Goal: Use online tool/utility: Utilize a website feature to perform a specific function

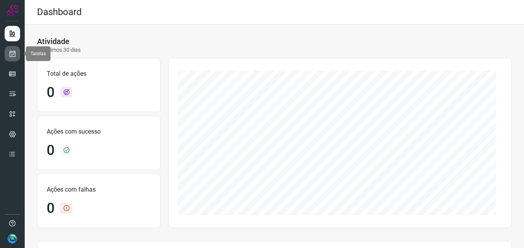
click at [8, 52] on link at bounding box center [12, 53] width 15 height 15
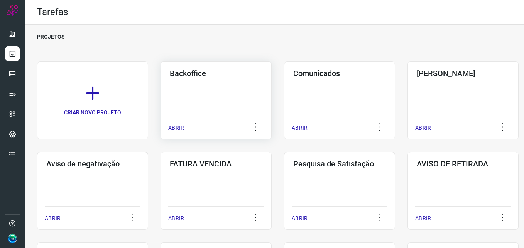
click at [220, 88] on div "Backoffice ABRIR" at bounding box center [215, 100] width 111 height 78
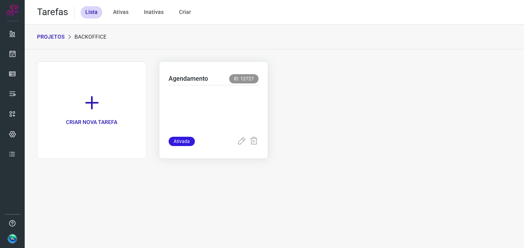
click at [179, 108] on p at bounding box center [213, 109] width 90 height 39
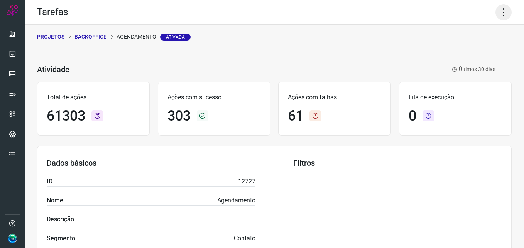
click at [499, 15] on icon at bounding box center [503, 12] width 16 height 16
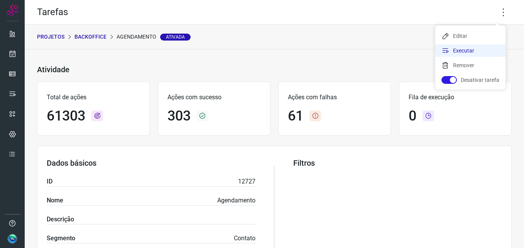
click at [454, 54] on li "Executar" at bounding box center [470, 50] width 70 height 12
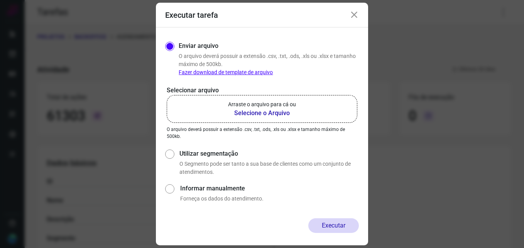
click at [256, 112] on b "Selecione o Arquivo" at bounding box center [262, 112] width 68 height 9
click at [0, 0] on input "Arraste o arquivo para cá ou Selecione o Arquivo" at bounding box center [0, 0] width 0 height 0
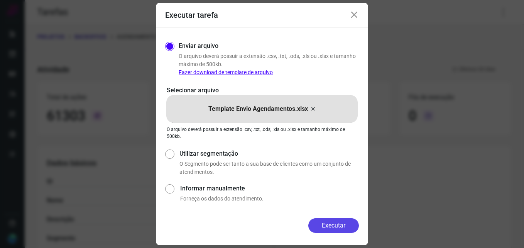
click at [330, 223] on button "Executar" at bounding box center [333, 225] width 51 height 15
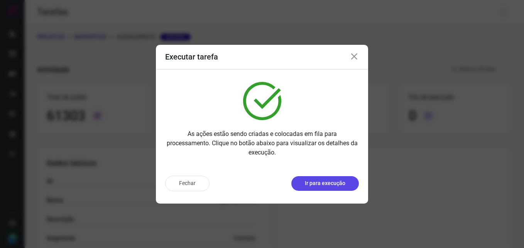
click at [312, 185] on p "Ir para execução" at bounding box center [325, 183] width 40 height 8
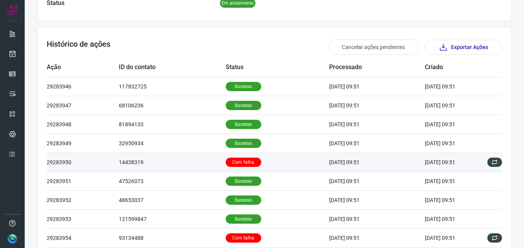
scroll to position [231, 0]
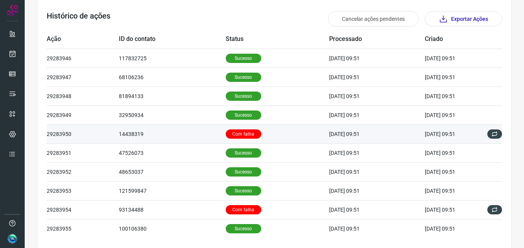
click at [226, 130] on p "Com falha" at bounding box center [243, 133] width 35 height 9
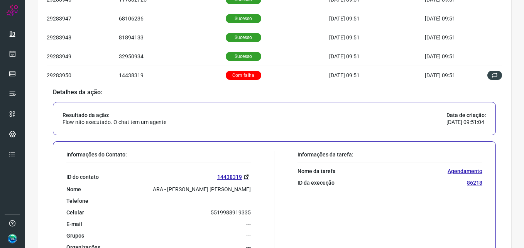
scroll to position [308, 0]
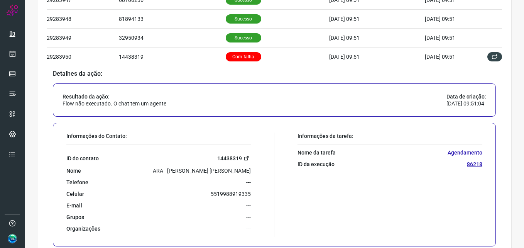
click at [228, 157] on link "14438319" at bounding box center [234, 157] width 34 height 9
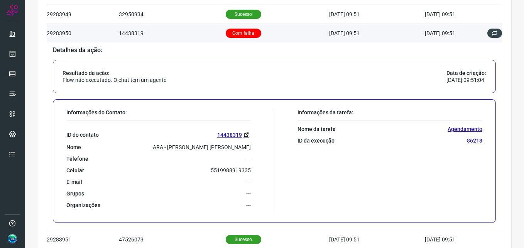
click at [244, 33] on p "Com falha" at bounding box center [243, 33] width 35 height 9
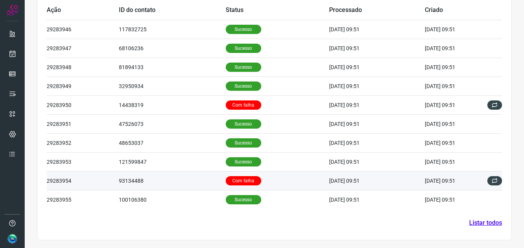
click at [237, 176] on p "Com falha" at bounding box center [243, 180] width 35 height 9
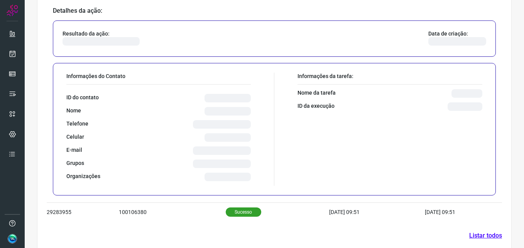
scroll to position [448, 0]
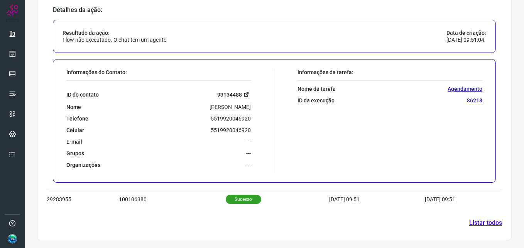
click at [235, 93] on link "93134488" at bounding box center [234, 94] width 34 height 9
click at [482, 224] on link "Listar todos" at bounding box center [485, 222] width 33 height 9
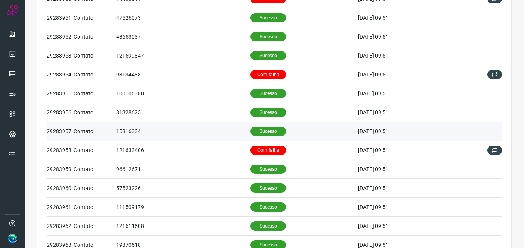
scroll to position [154, 0]
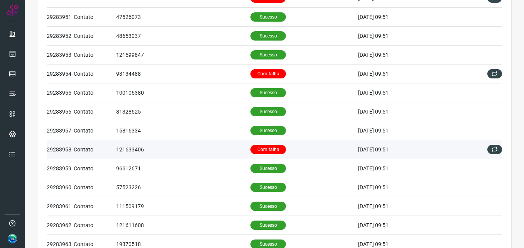
click at [268, 148] on p "Com falha" at bounding box center [267, 149] width 35 height 9
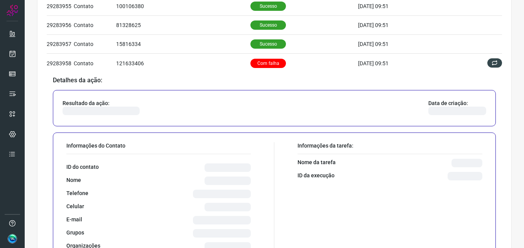
scroll to position [270, 0]
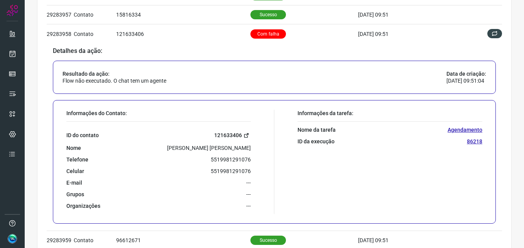
click at [224, 135] on link "121633406" at bounding box center [232, 135] width 37 height 9
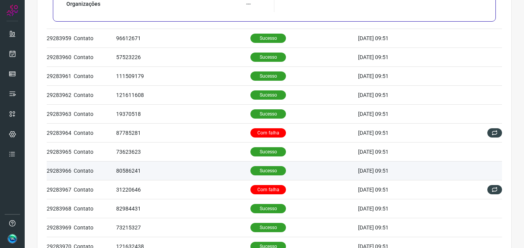
scroll to position [524, 0]
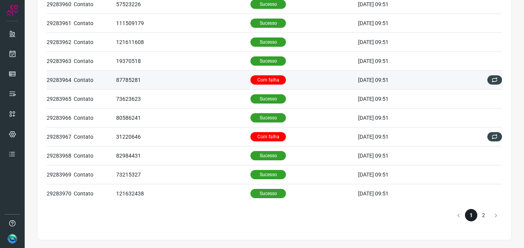
click at [256, 79] on p "Com falha" at bounding box center [267, 79] width 35 height 9
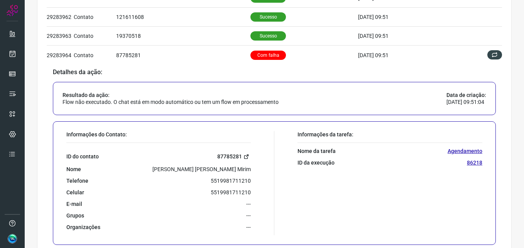
scroll to position [376, 0]
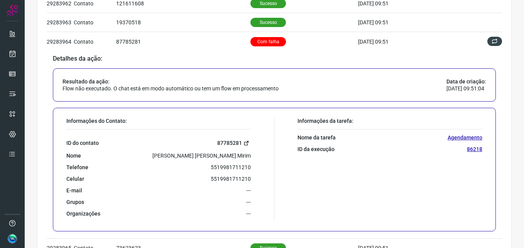
click at [224, 141] on link "87785281" at bounding box center [234, 142] width 34 height 9
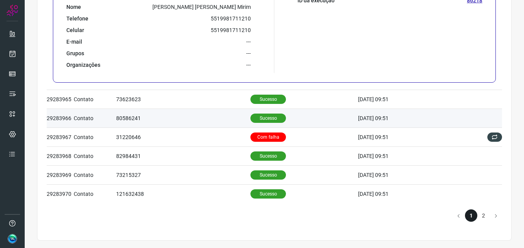
scroll to position [524, 0]
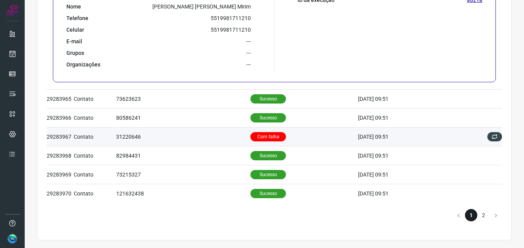
click at [264, 133] on p "Com falha" at bounding box center [267, 136] width 35 height 9
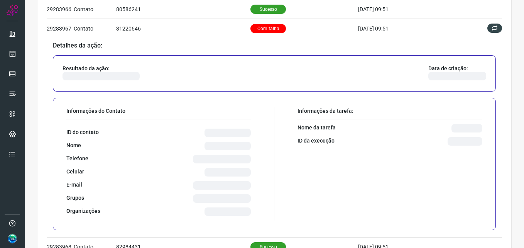
scroll to position [453, 0]
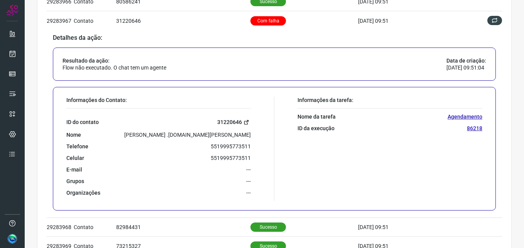
click at [232, 120] on link "31220646" at bounding box center [234, 122] width 34 height 9
